Goal: Task Accomplishment & Management: Use online tool/utility

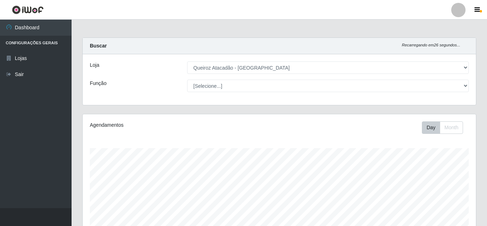
select select "225"
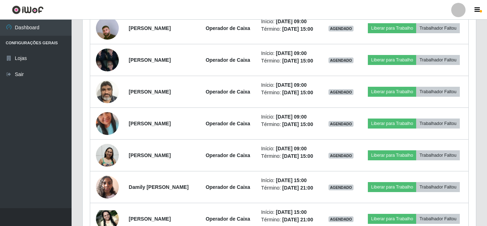
scroll to position [314, 0]
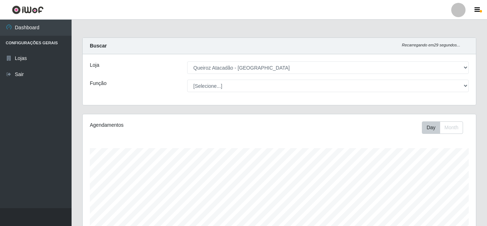
select select "225"
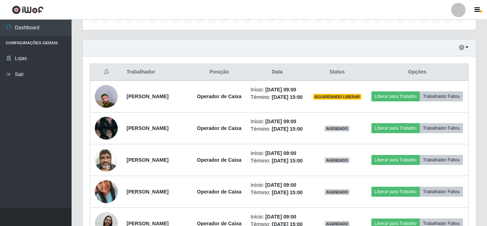
scroll to position [148, 393]
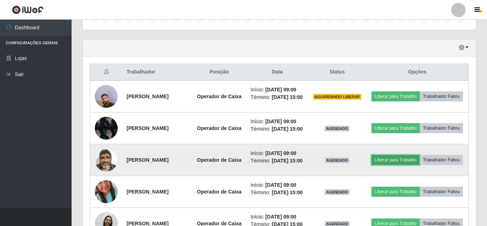
click at [416, 165] on button "Liberar para Trabalho" at bounding box center [395, 160] width 48 height 10
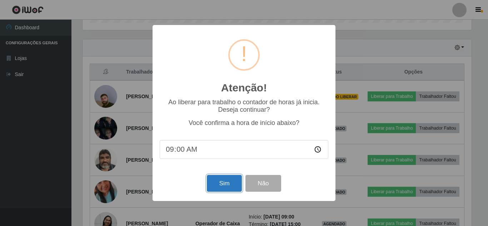
click at [221, 187] on button "Sim" at bounding box center [224, 183] width 35 height 17
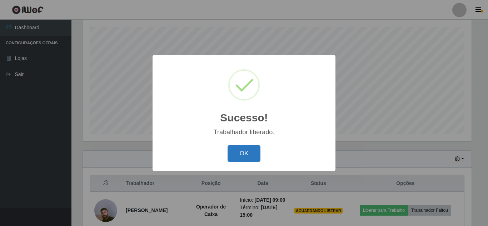
click at [245, 160] on button "OK" at bounding box center [244, 154] width 33 height 17
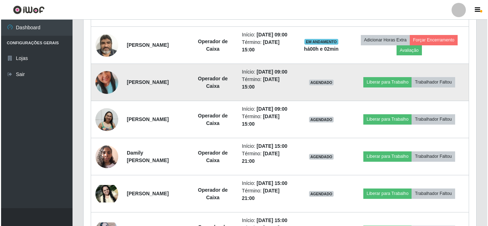
scroll to position [372, 0]
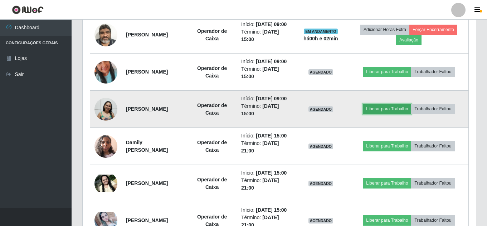
click at [395, 114] on button "Liberar para Trabalho" at bounding box center [387, 109] width 48 height 10
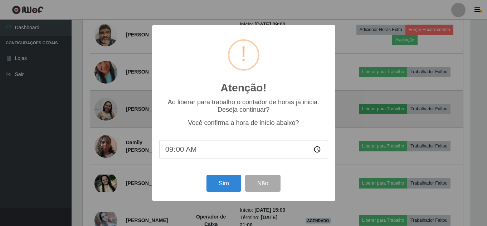
scroll to position [148, 389]
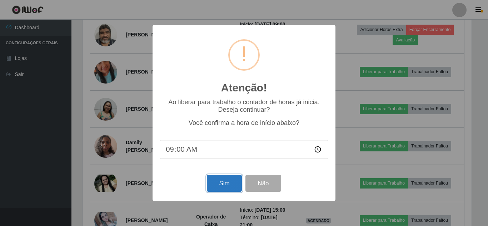
click at [236, 181] on button "Sim" at bounding box center [224, 183] width 35 height 17
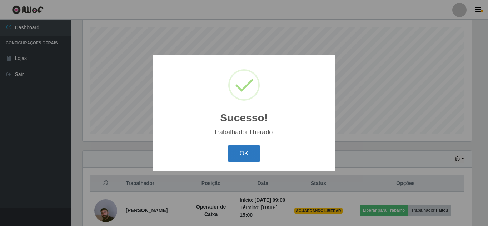
click at [243, 151] on button "OK" at bounding box center [244, 154] width 33 height 17
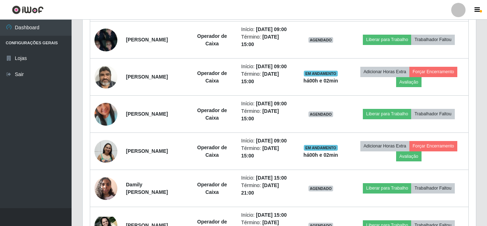
scroll to position [336, 0]
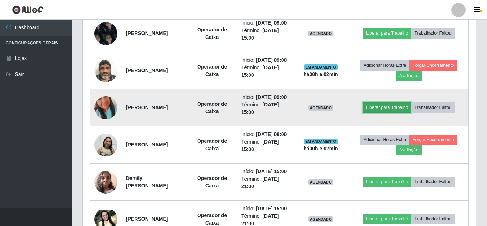
click at [391, 113] on button "Liberar para Trabalho" at bounding box center [387, 108] width 48 height 10
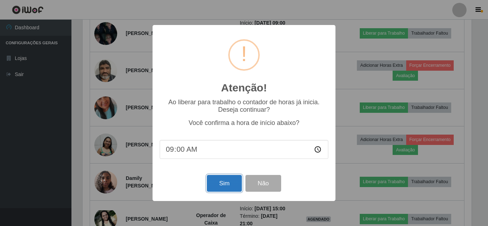
click at [237, 184] on button "Sim" at bounding box center [224, 183] width 35 height 17
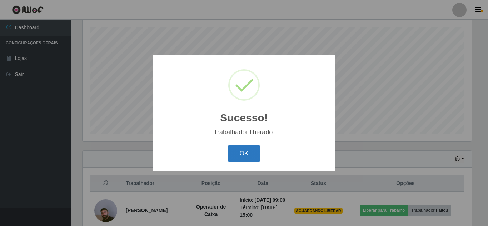
click at [251, 157] on button "OK" at bounding box center [244, 154] width 33 height 17
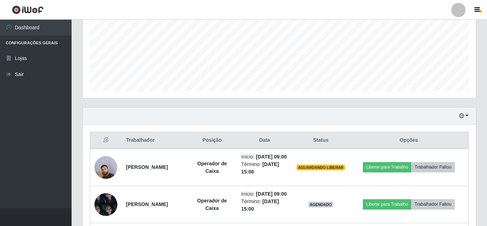
scroll to position [228, 0]
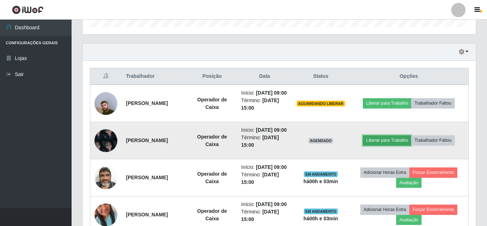
click at [384, 146] on button "Liberar para Trabalho" at bounding box center [387, 141] width 48 height 10
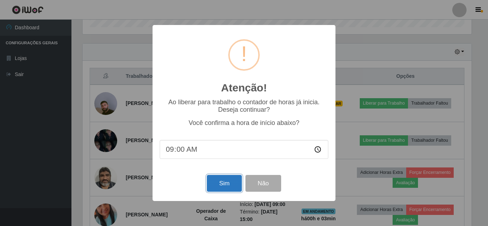
click at [220, 190] on button "Sim" at bounding box center [224, 183] width 35 height 17
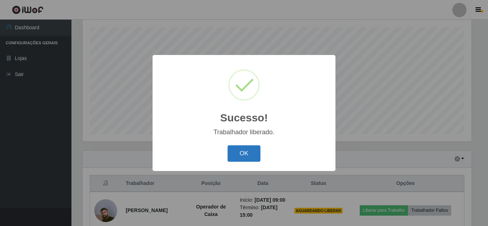
click at [247, 160] on button "OK" at bounding box center [244, 154] width 33 height 17
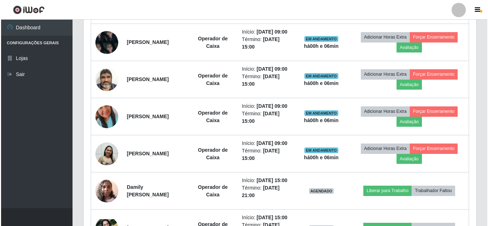
scroll to position [220, 0]
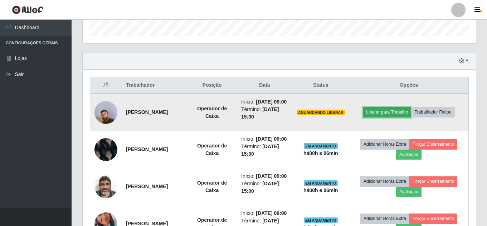
click at [381, 117] on button "Liberar para Trabalho" at bounding box center [387, 112] width 48 height 10
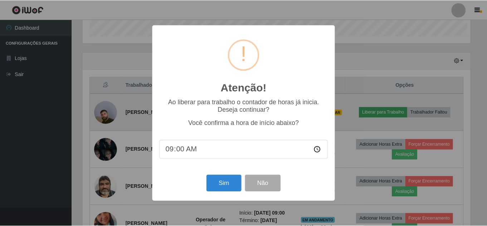
scroll to position [148, 389]
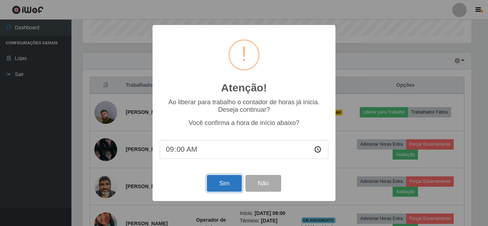
click at [221, 187] on button "Sim" at bounding box center [224, 183] width 35 height 17
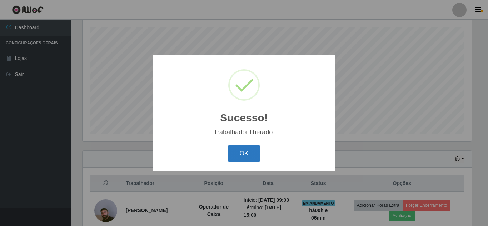
click at [247, 152] on button "OK" at bounding box center [244, 154] width 33 height 17
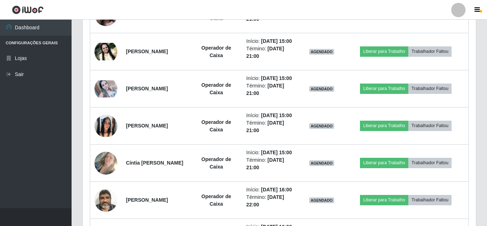
scroll to position [747, 0]
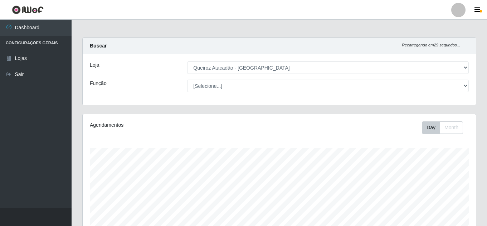
select select "225"
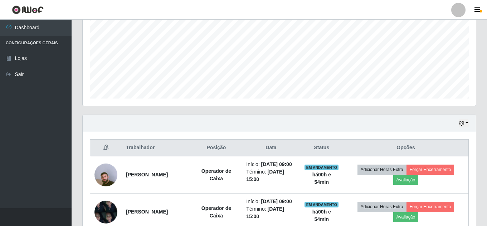
scroll to position [148, 393]
